Goal: Task Accomplishment & Management: Use online tool/utility

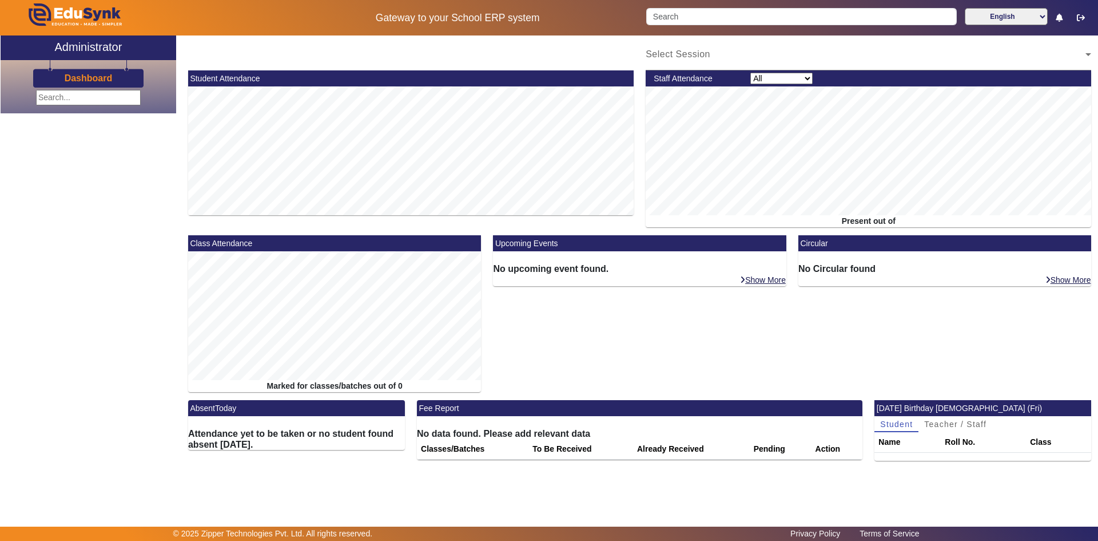
click at [85, 90] on input "text" at bounding box center [88, 97] width 105 height 15
type input "stu"
click at [142, 97] on span at bounding box center [141, 98] width 6 height 8
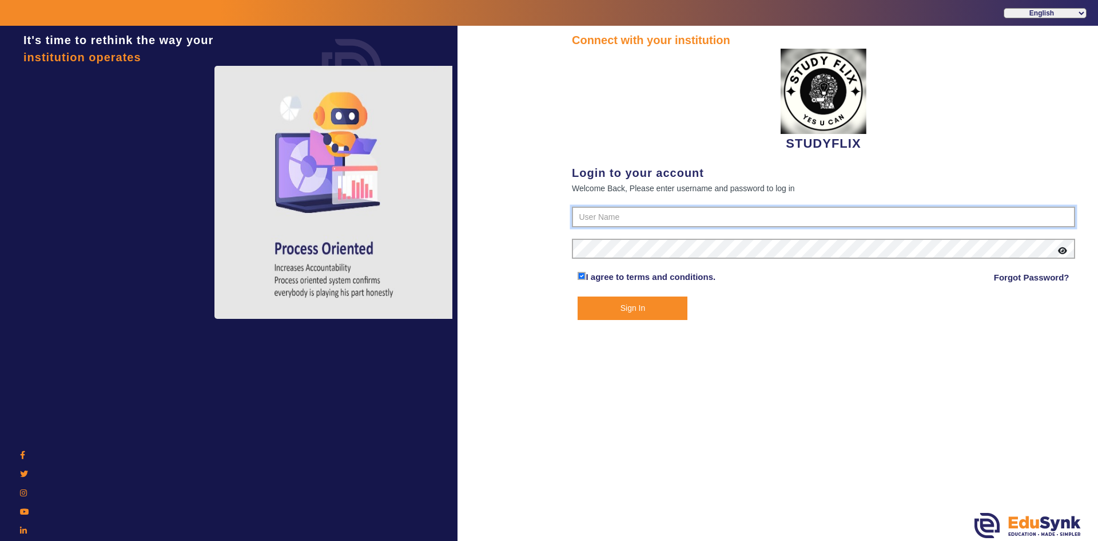
type input "6354922771"
click at [599, 311] on button "Sign In" at bounding box center [633, 307] width 110 height 23
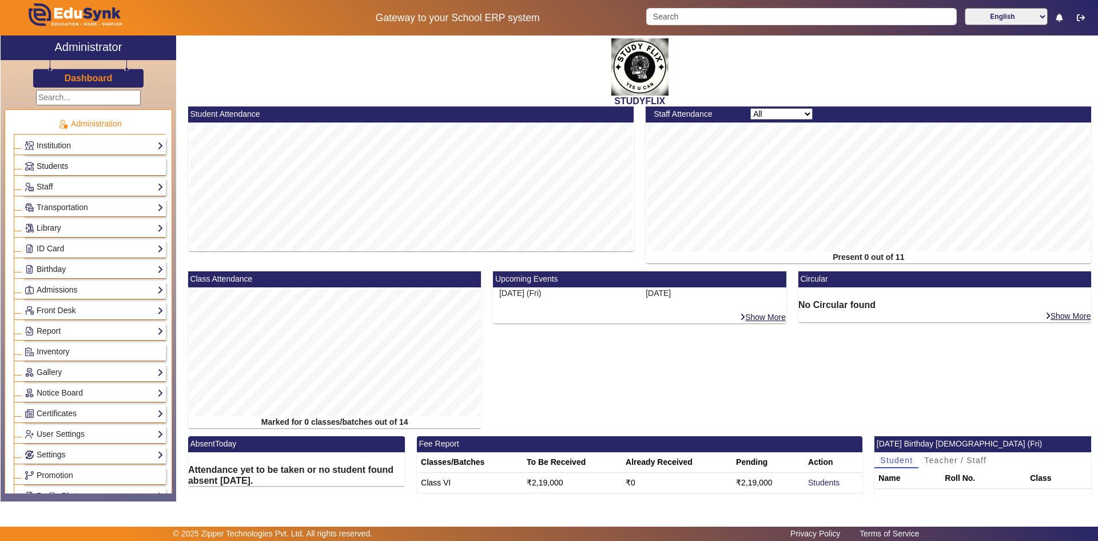
click at [48, 165] on span "Students" at bounding box center [52, 165] width 31 height 9
click at [54, 167] on span "Students" at bounding box center [52, 165] width 31 height 9
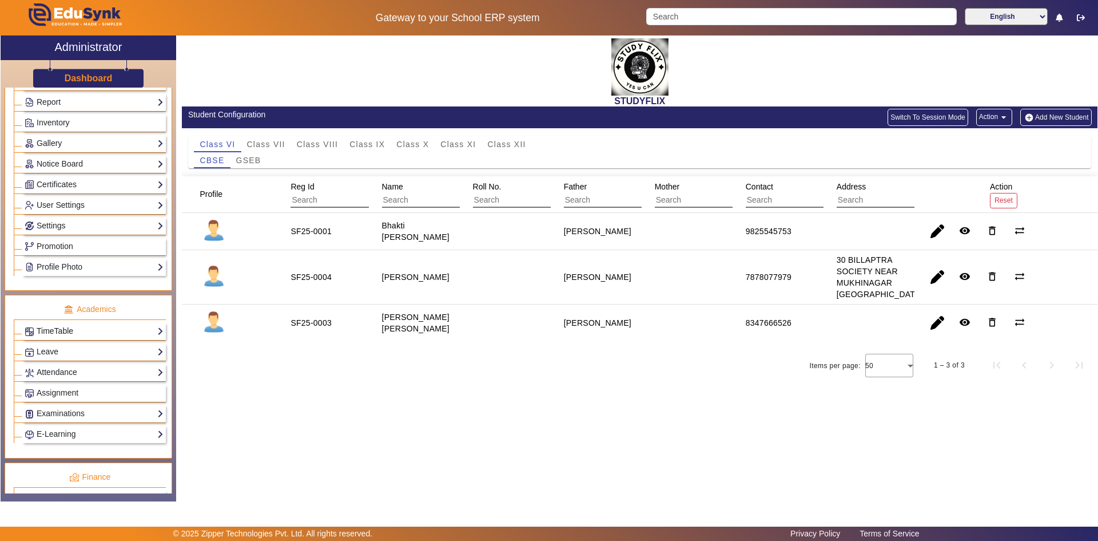
scroll to position [172, 0]
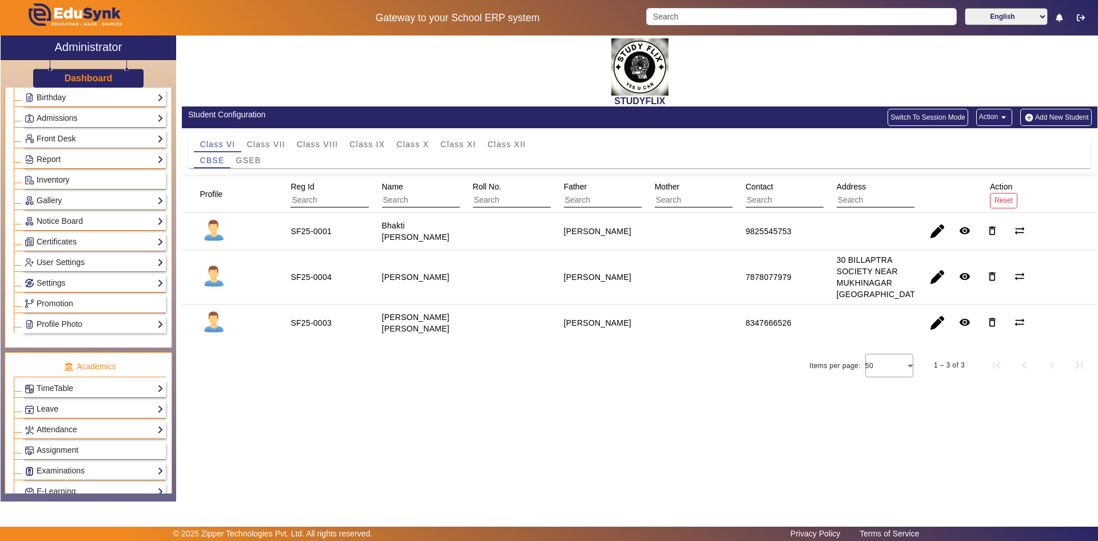
click at [54, 180] on span "Inventory" at bounding box center [53, 179] width 33 height 9
click at [52, 156] on link "Report" at bounding box center [94, 159] width 139 height 13
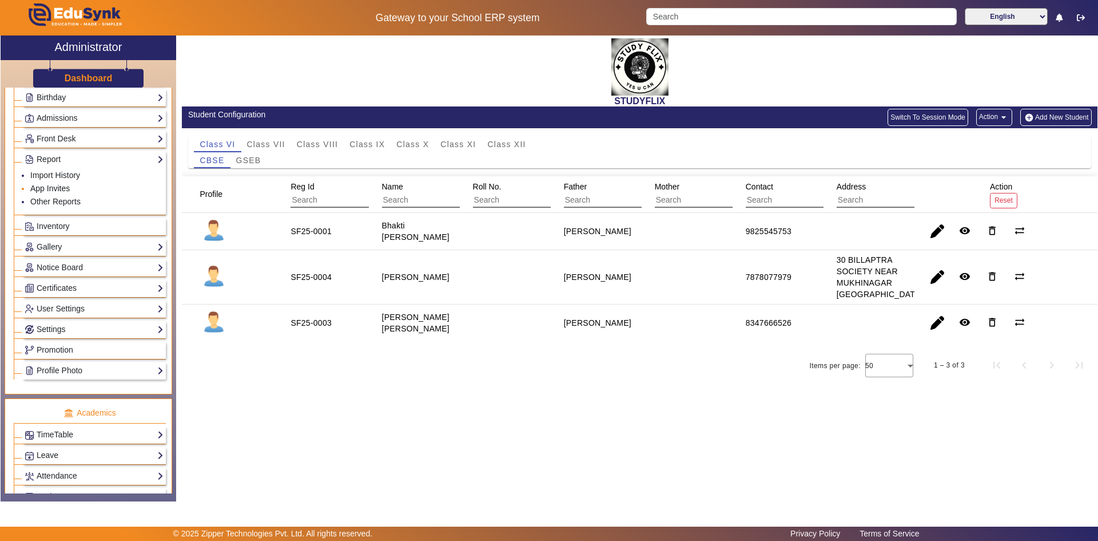
click at [46, 188] on link "App Invites" at bounding box center [49, 188] width 39 height 9
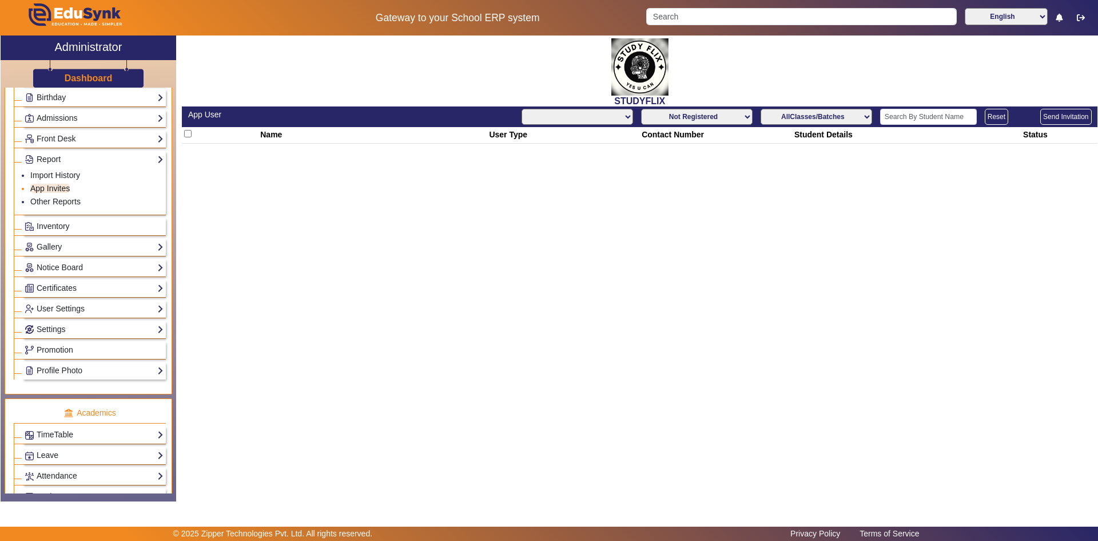
select select "All"
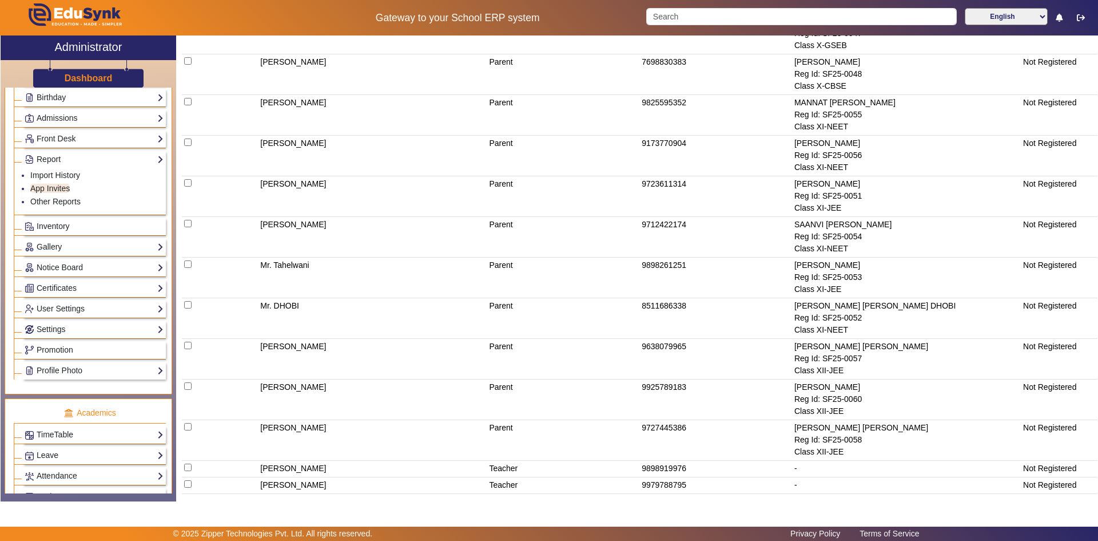
scroll to position [49, 0]
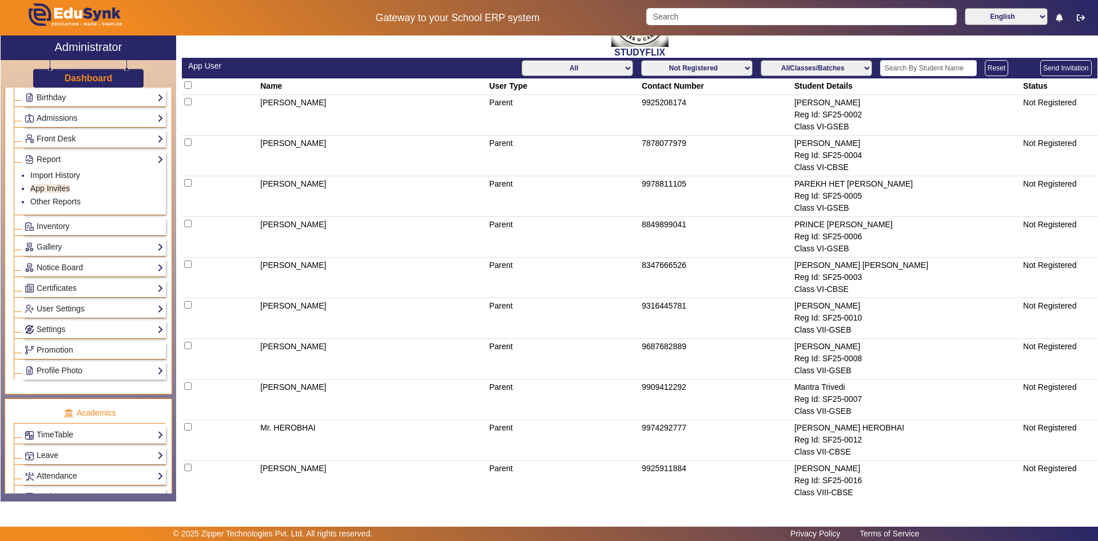
click at [741, 68] on select "Not Registered Registered" at bounding box center [697, 68] width 112 height 16
click at [641, 60] on select "Not Registered Registered" at bounding box center [697, 68] width 112 height 16
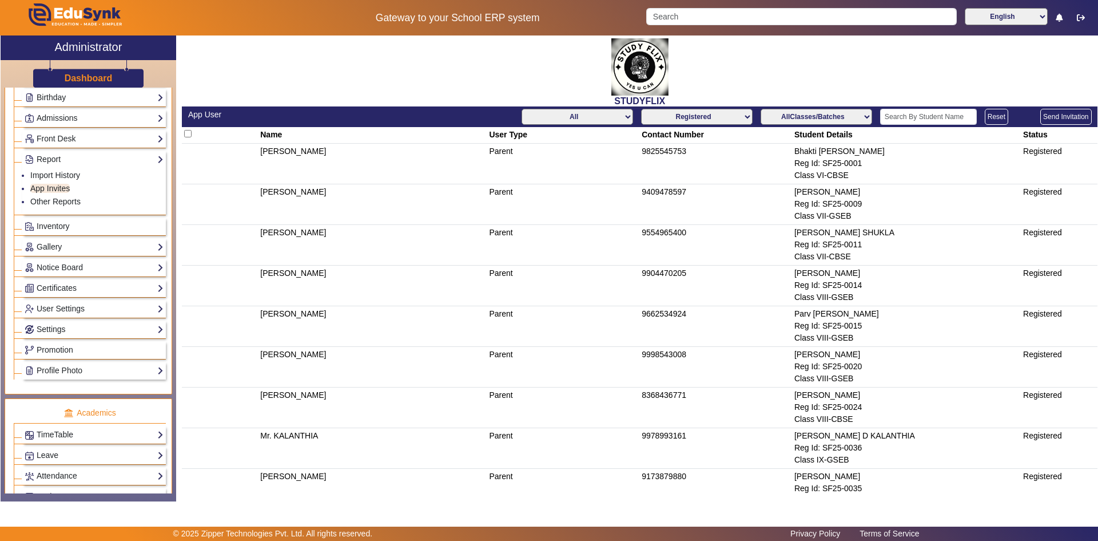
scroll to position [325, 0]
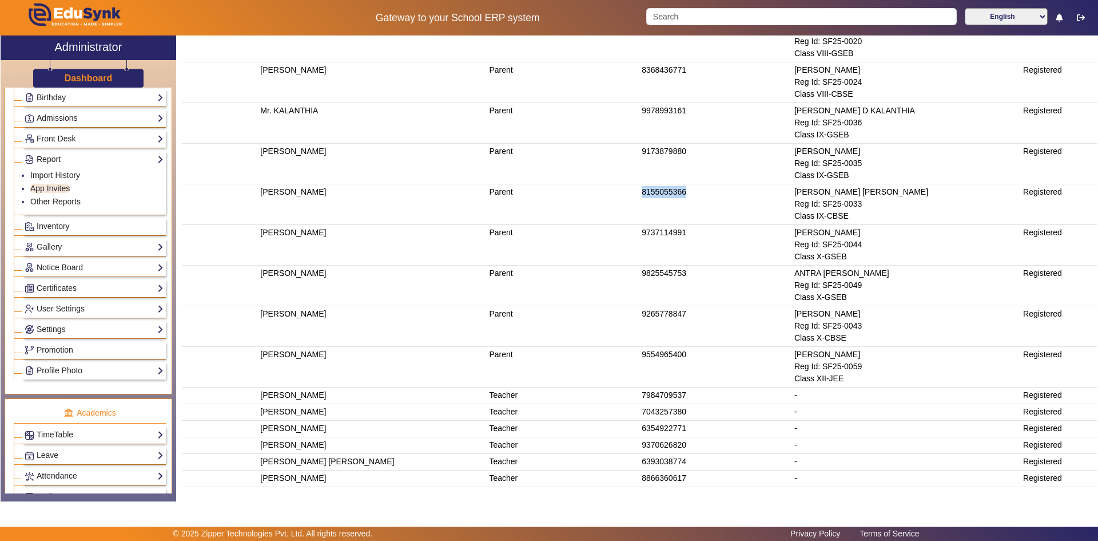
drag, startPoint x: 639, startPoint y: 192, endPoint x: 704, endPoint y: 188, distance: 65.4
click at [704, 187] on td "8155055366" at bounding box center [716, 204] width 153 height 41
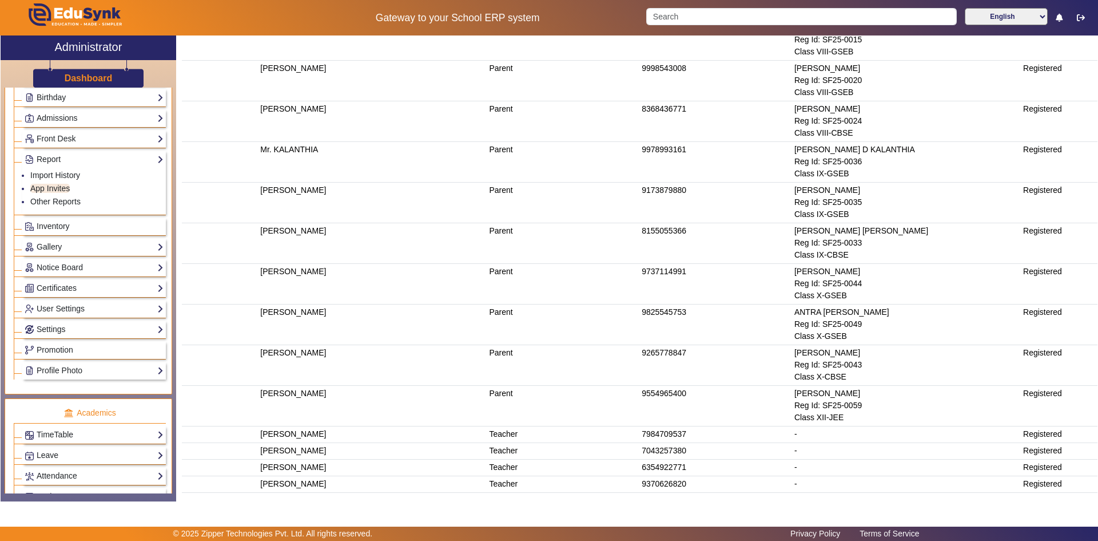
scroll to position [0, 0]
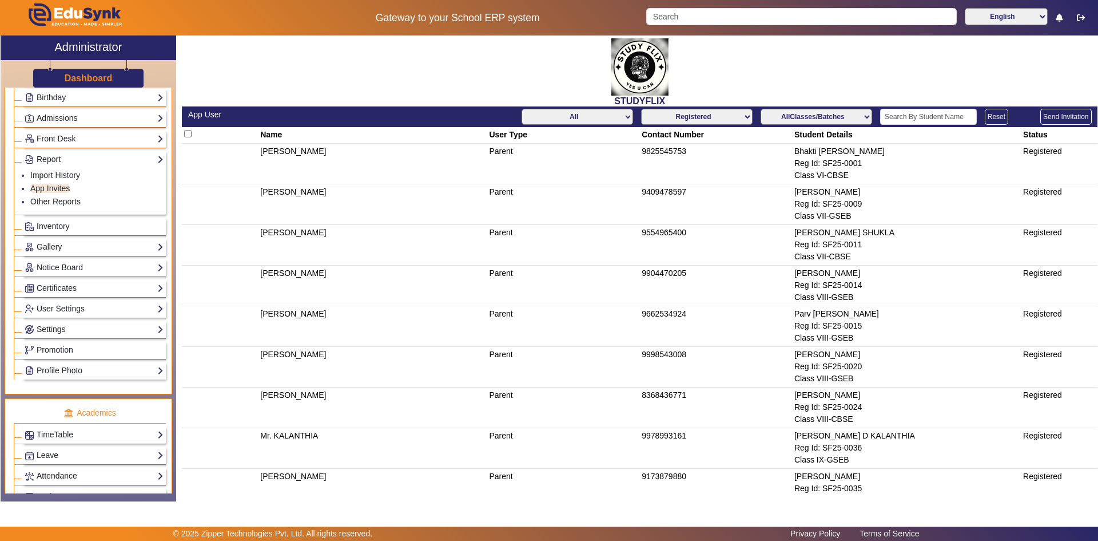
click at [740, 117] on select "Not Registered Registered" at bounding box center [697, 117] width 112 height 16
click at [641, 109] on select "Not Registered Registered" at bounding box center [697, 117] width 112 height 16
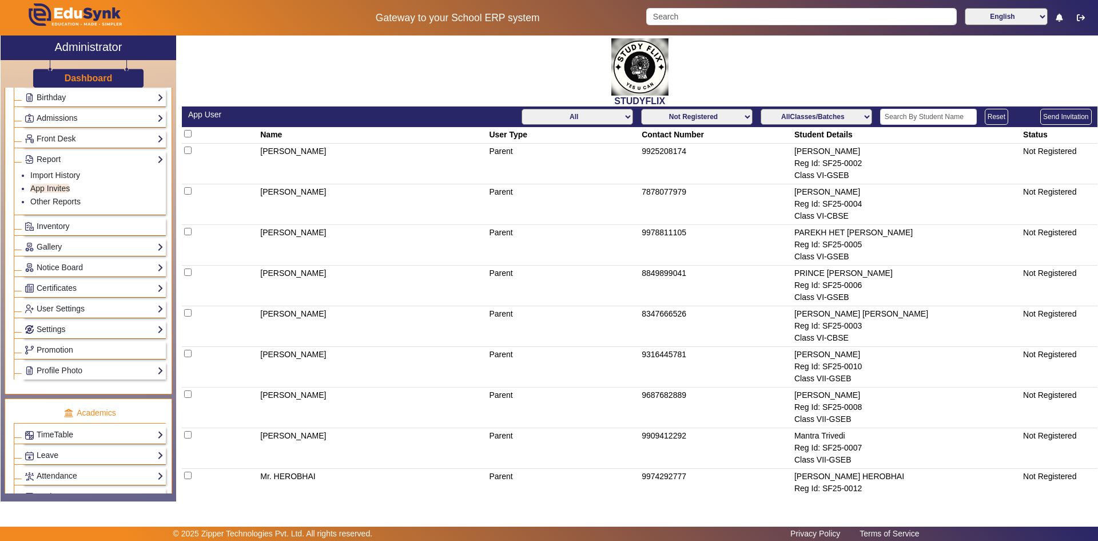
scroll to position [577, 0]
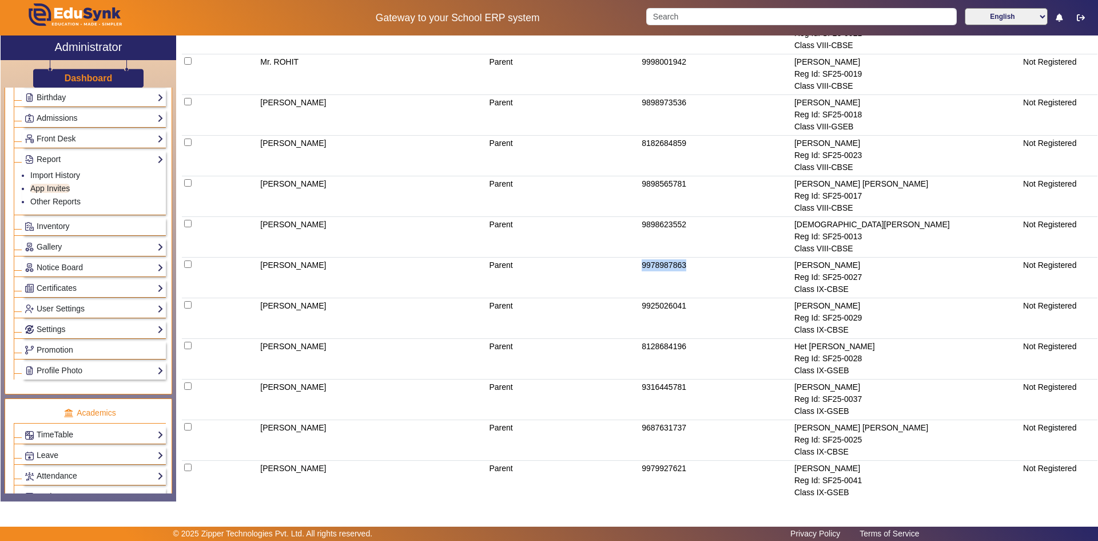
drag, startPoint x: 633, startPoint y: 264, endPoint x: 697, endPoint y: 270, distance: 64.9
click at [697, 270] on tr "Mr. Rathod Parent 9978987863 Aarya Vanrajsinh Rathod Reg Id: SF25-0027 Class IX…" at bounding box center [640, 277] width 916 height 41
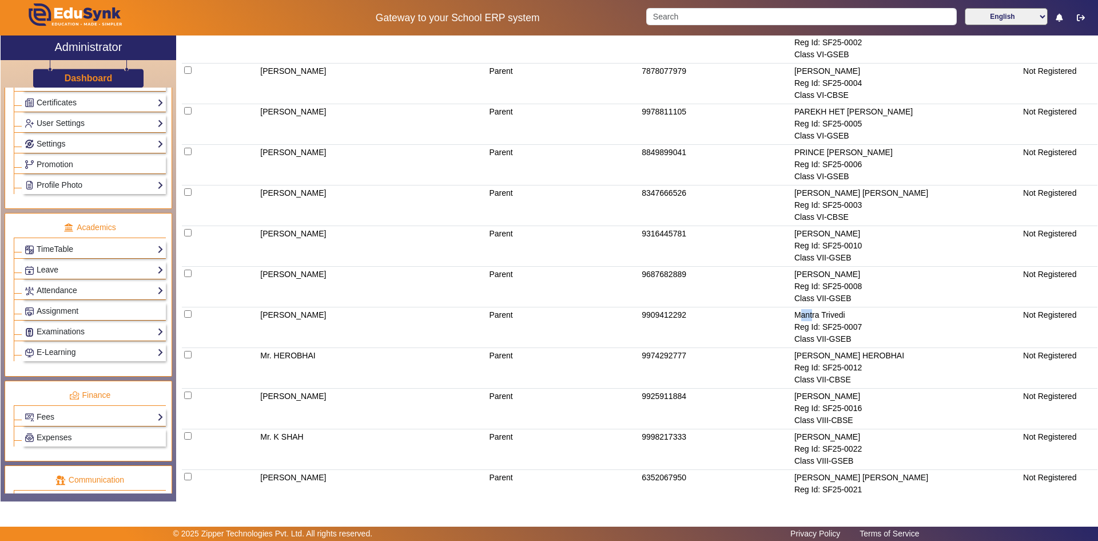
scroll to position [0, 0]
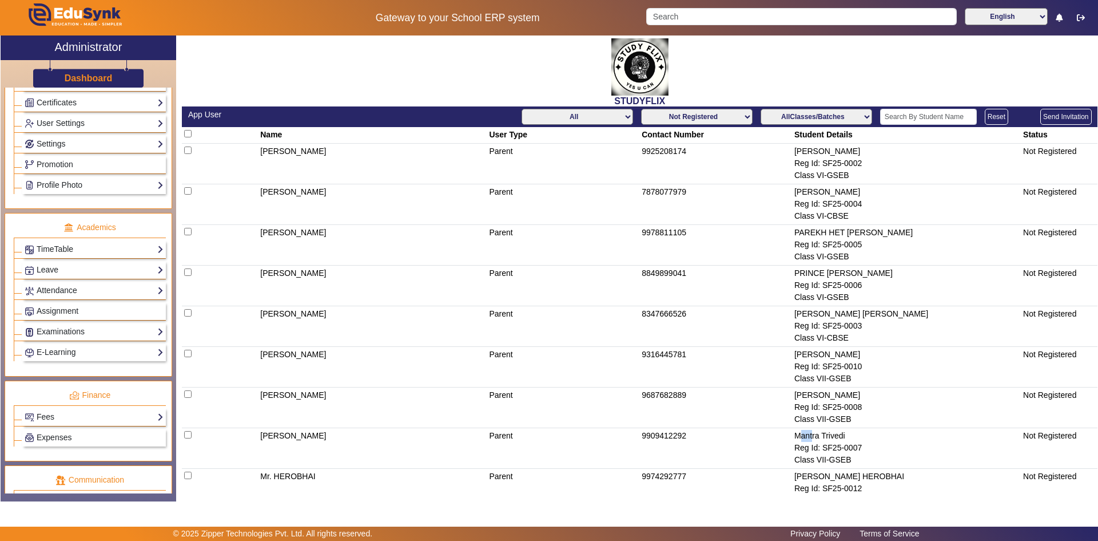
click at [747, 117] on select "Not Registered Registered" at bounding box center [697, 117] width 112 height 16
select select "registered"
click at [641, 109] on select "Not Registered Registered" at bounding box center [697, 117] width 112 height 16
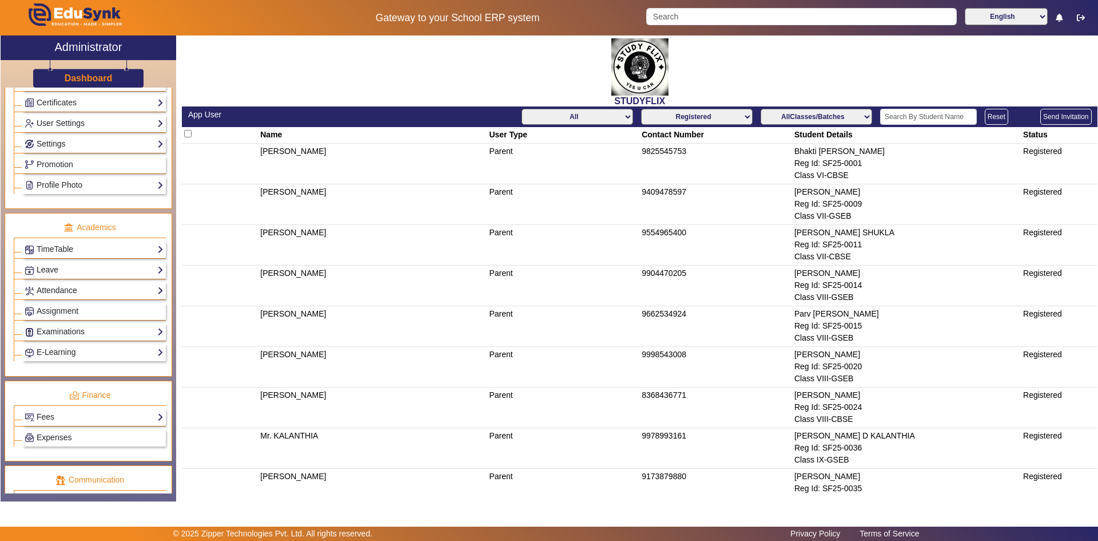
click at [706, 114] on select "Not Registered Registered" at bounding box center [697, 117] width 112 height 16
click at [641, 109] on select "Not Registered Registered" at bounding box center [697, 117] width 112 height 16
click at [703, 116] on select "Not Registered Registered" at bounding box center [697, 117] width 112 height 16
